Goal: Task Accomplishment & Management: Use online tool/utility

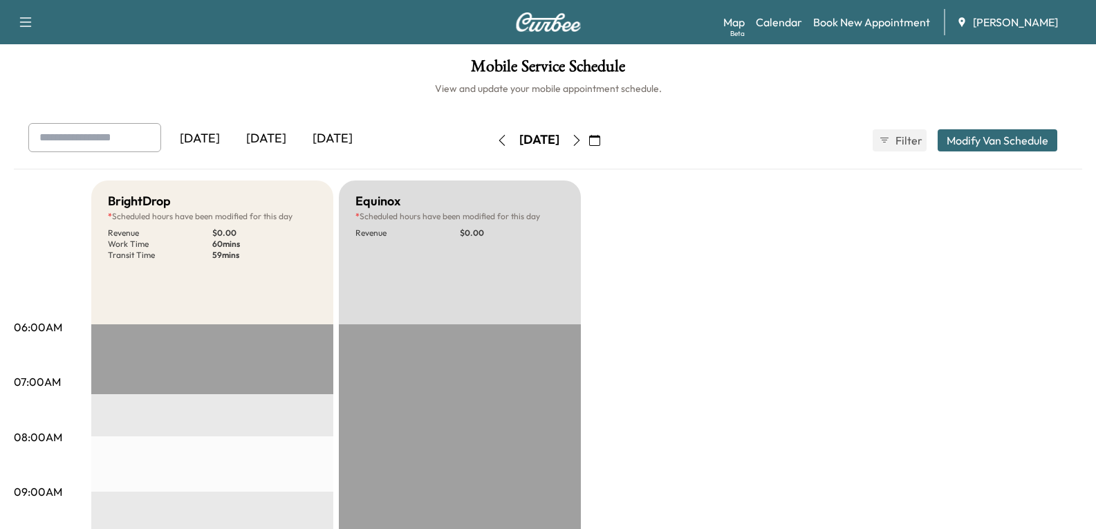
drag, startPoint x: 276, startPoint y: 139, endPoint x: 349, endPoint y: 273, distance: 152.9
click at [276, 140] on div "[DATE]" at bounding box center [266, 139] width 66 height 32
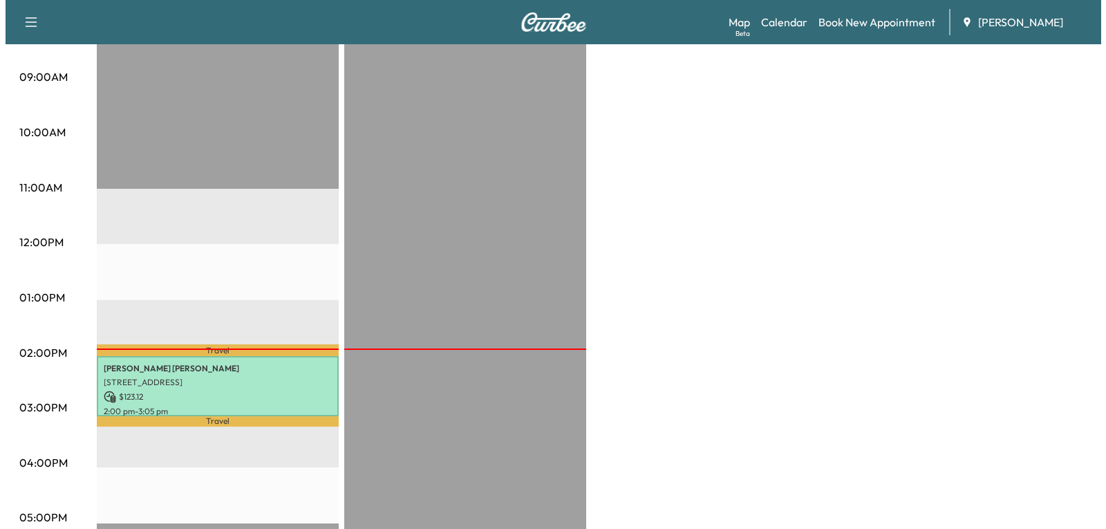
scroll to position [553, 0]
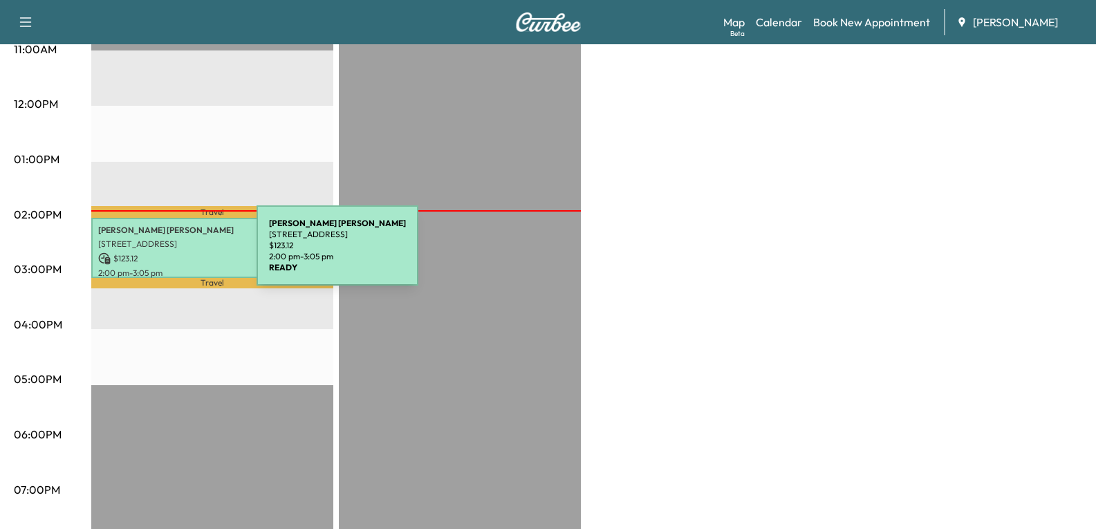
click at [157, 240] on p "[STREET_ADDRESS]" at bounding box center [212, 244] width 228 height 11
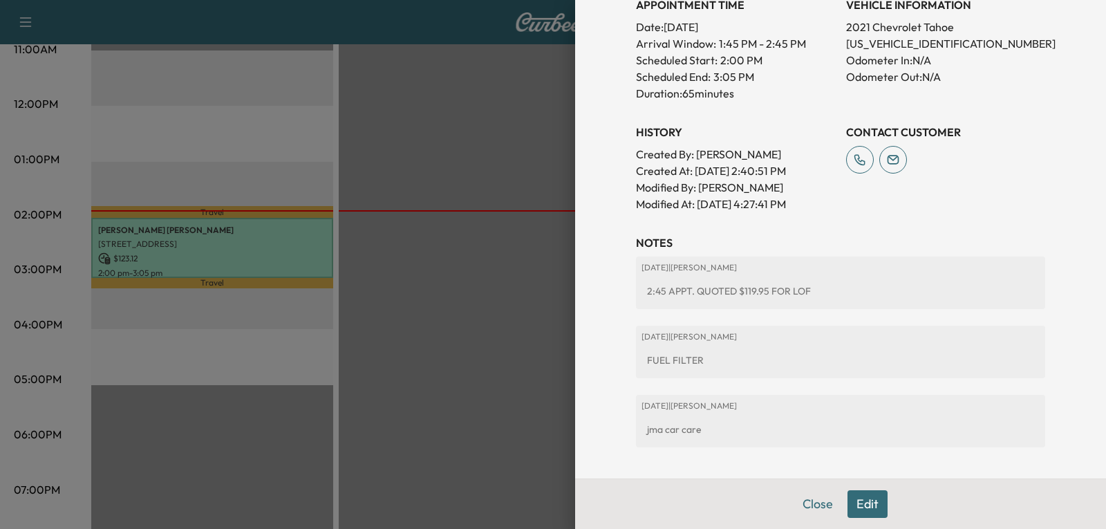
scroll to position [478, 0]
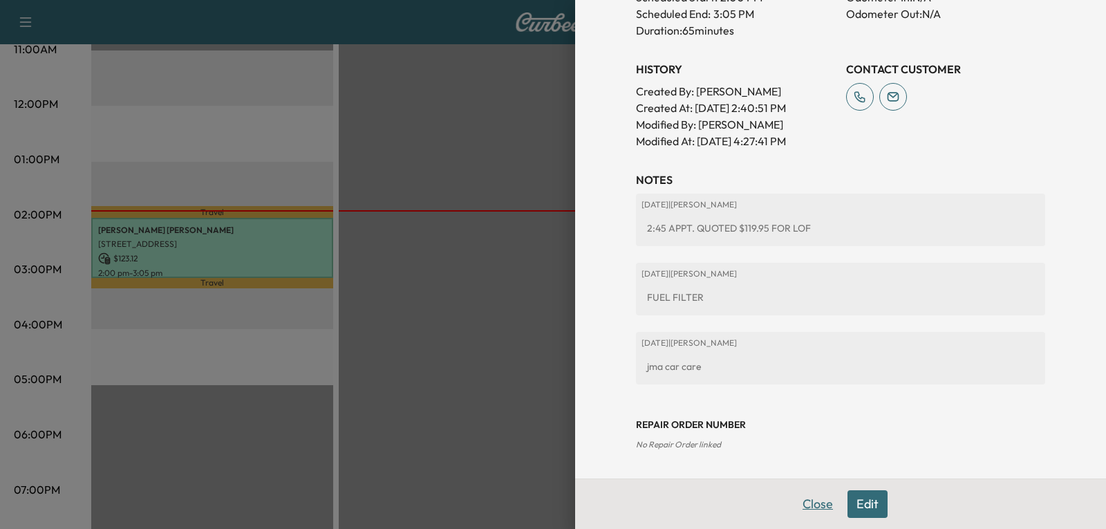
click at [807, 501] on button "Close" at bounding box center [818, 504] width 48 height 28
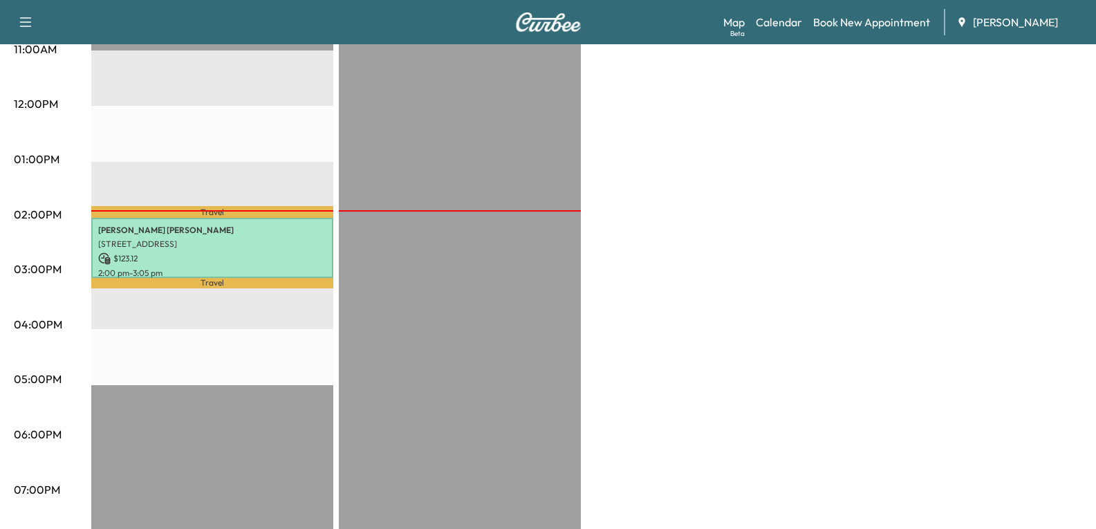
click at [159, 242] on p "[STREET_ADDRESS]" at bounding box center [212, 244] width 228 height 11
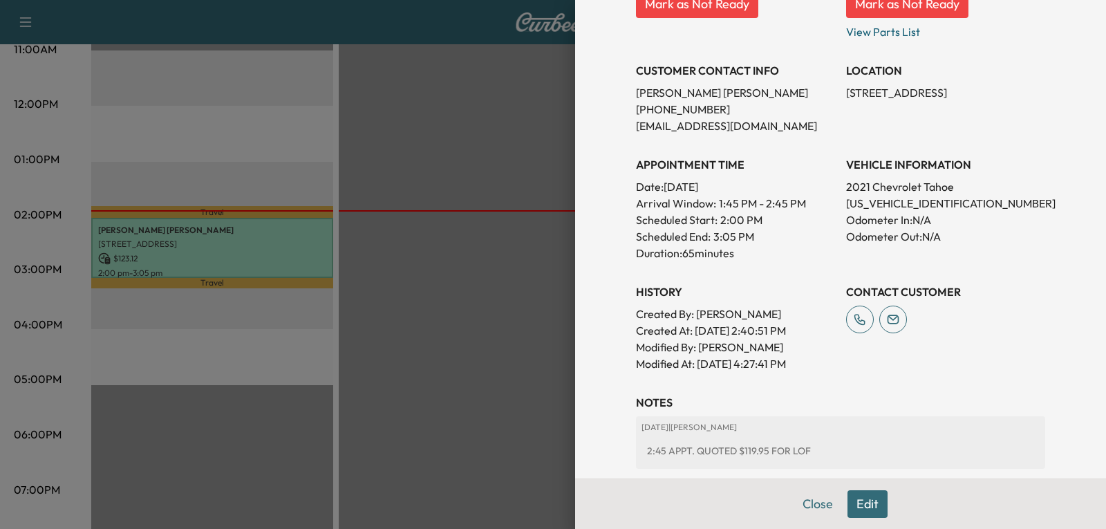
scroll to position [277, 0]
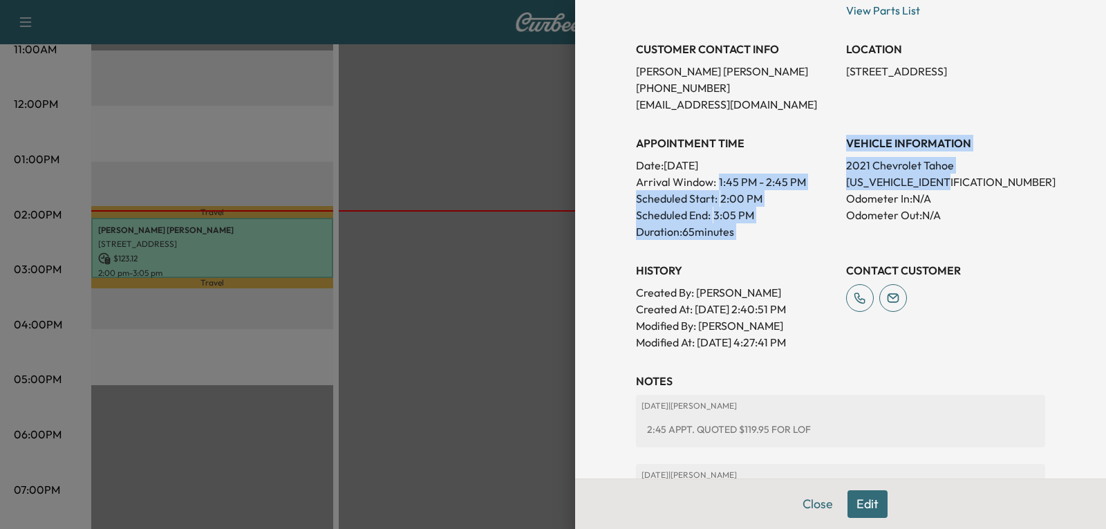
drag, startPoint x: 948, startPoint y: 176, endPoint x: 823, endPoint y: 185, distance: 125.4
click at [823, 185] on div "Appointment Status READY Mark as Not Ready Parts Status READY Mark as Not Ready…" at bounding box center [840, 126] width 409 height 448
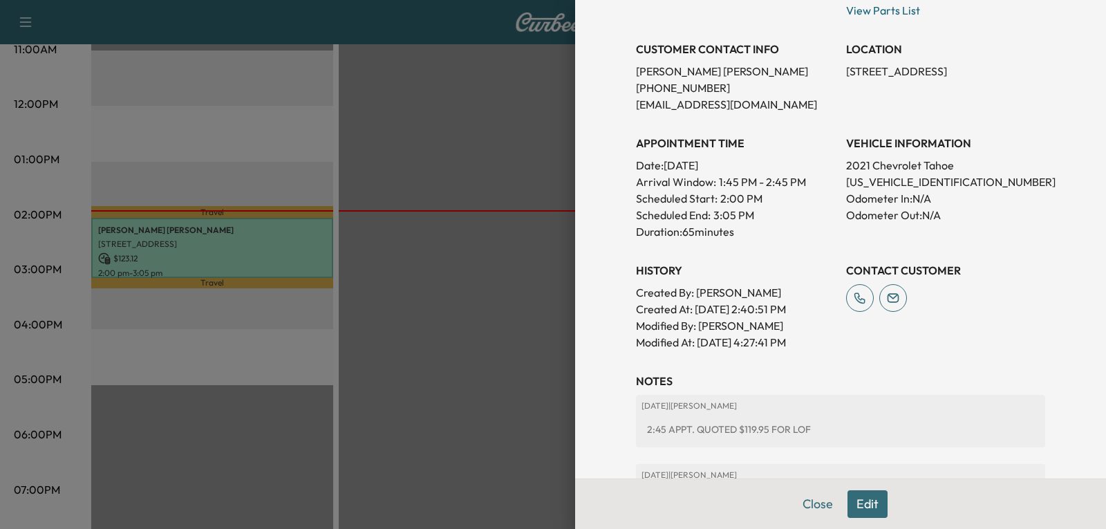
click at [974, 225] on div "VEHICLE INFORMATION 2021 Chevrolet Tahoe [US_VEHICLE_IDENTIFICATION_NUMBER] Odo…" at bounding box center [945, 182] width 199 height 116
drag, startPoint x: 957, startPoint y: 183, endPoint x: 835, endPoint y: 183, distance: 121.7
click at [835, 183] on div "Appointment Status READY Mark as Not Ready Parts Status READY Mark as Not Ready…" at bounding box center [840, 126] width 409 height 448
copy p "[US_VEHICLE_IDENTIFICATION_NUMBER]"
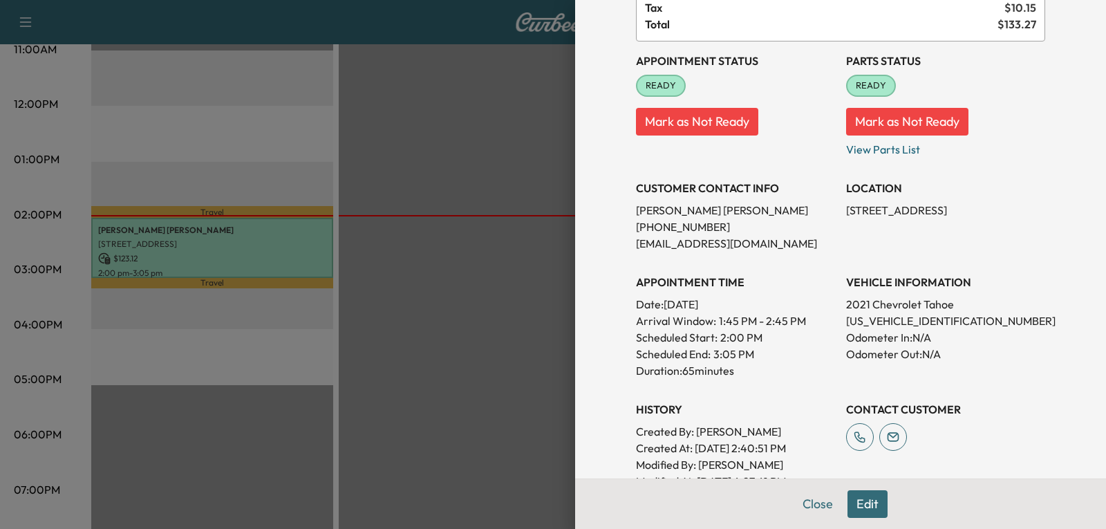
scroll to position [138, 0]
drag, startPoint x: 627, startPoint y: 223, endPoint x: 691, endPoint y: 229, distance: 64.6
click at [700, 225] on p "[PHONE_NUMBER]" at bounding box center [735, 226] width 199 height 17
copy p "[PHONE_NUMBER]"
